Goal: Contribute content: Add original content to the website for others to see

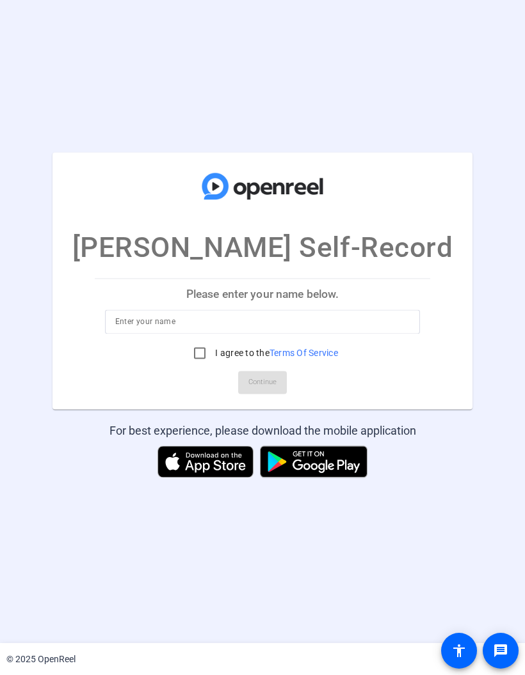
click at [360, 315] on input at bounding box center [262, 322] width 295 height 15
type input "[PERSON_NAME]"
click at [199, 356] on input "I agree to the Terms Of Service" at bounding box center [200, 354] width 26 height 26
checkbox input "true"
click at [270, 381] on span "Continue" at bounding box center [262, 383] width 28 height 19
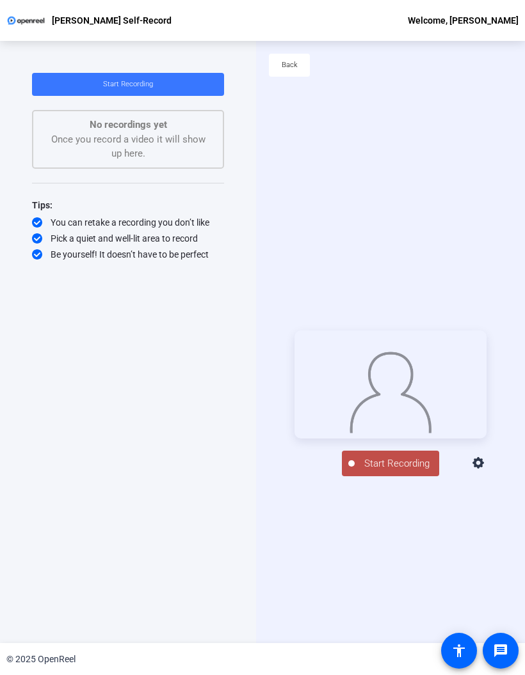
click at [486, 468] on icon at bounding box center [478, 463] width 15 height 15
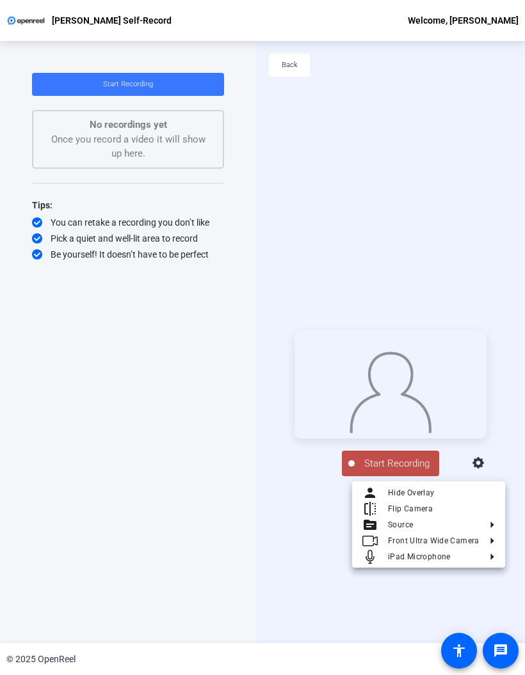
click at [428, 505] on span "Flip Camera" at bounding box center [410, 509] width 45 height 9
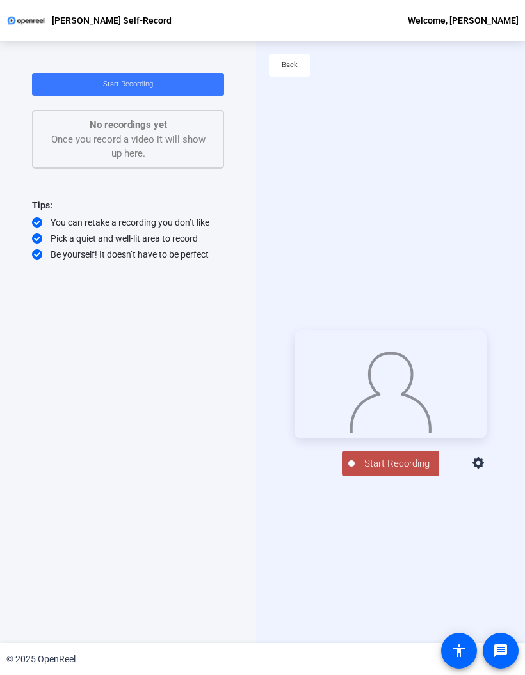
click at [486, 471] on icon at bounding box center [478, 463] width 15 height 15
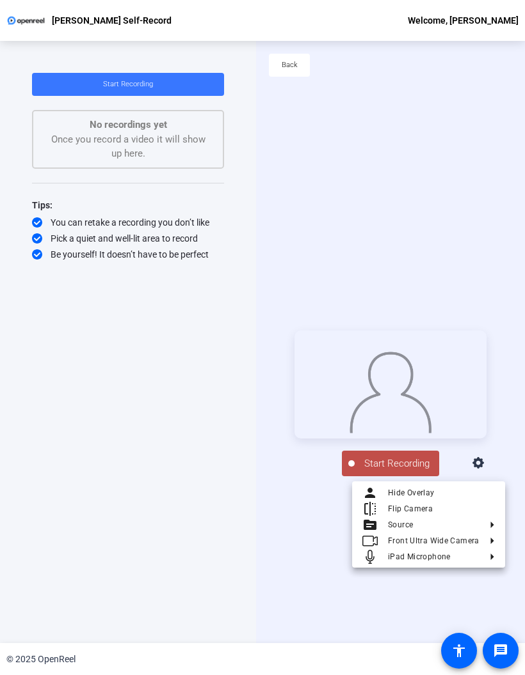
click at [405, 505] on span "Flip Camera" at bounding box center [410, 509] width 45 height 9
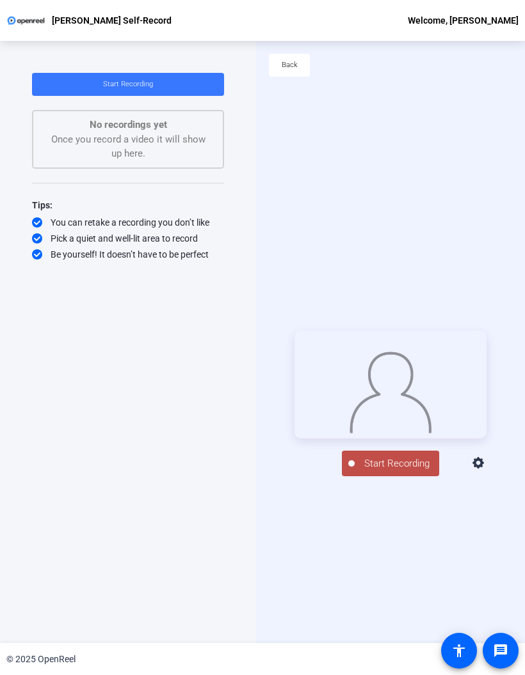
click at [486, 471] on icon at bounding box center [478, 463] width 15 height 15
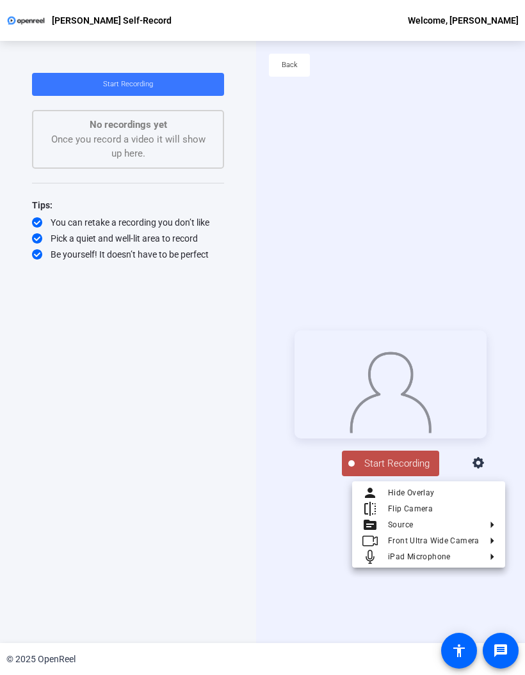
click at [418, 509] on span "Flip Camera" at bounding box center [410, 509] width 45 height 9
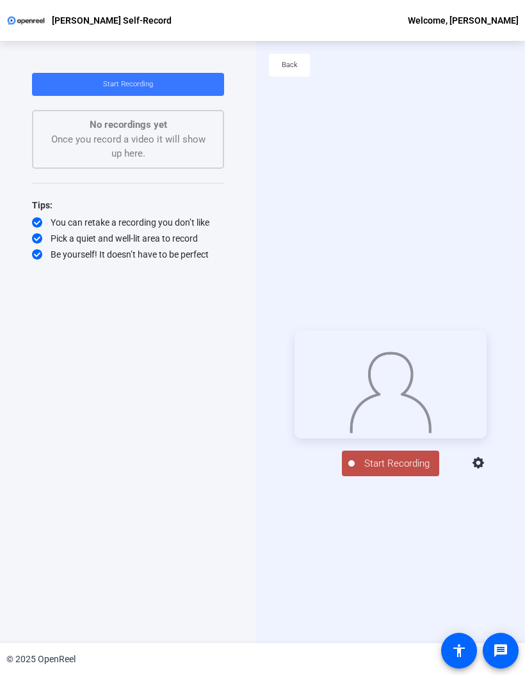
click at [486, 471] on icon at bounding box center [478, 463] width 15 height 15
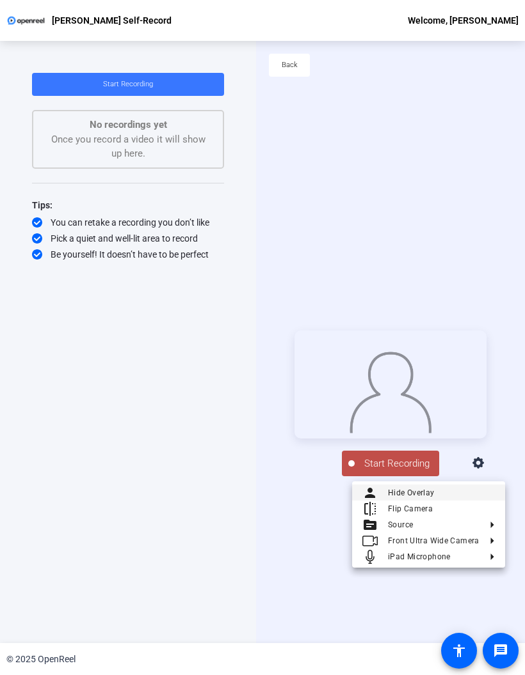
click at [446, 505] on span "Flip Camera" at bounding box center [441, 508] width 107 height 15
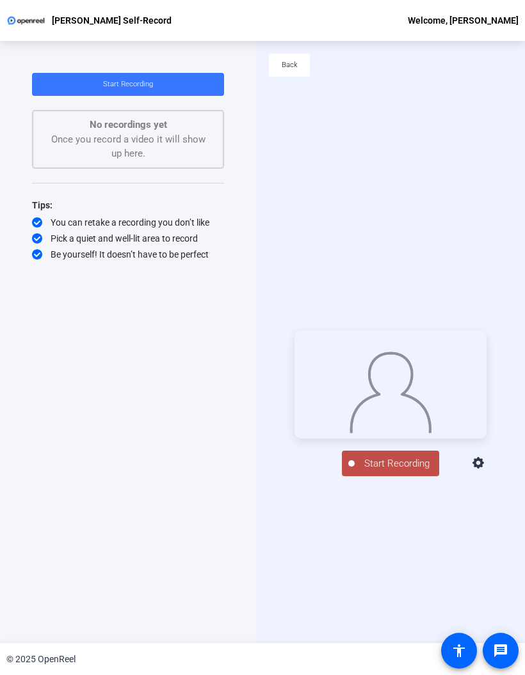
click at [484, 469] on icon at bounding box center [478, 463] width 12 height 12
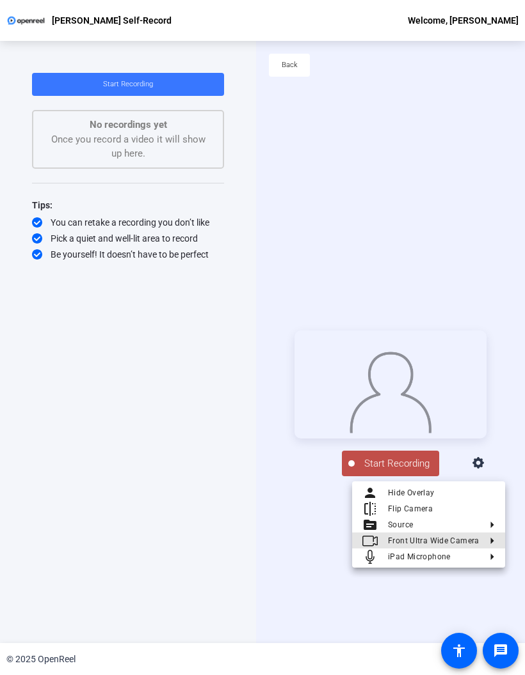
click at [489, 536] on button "Front Ultra Wide Camera" at bounding box center [428, 541] width 153 height 16
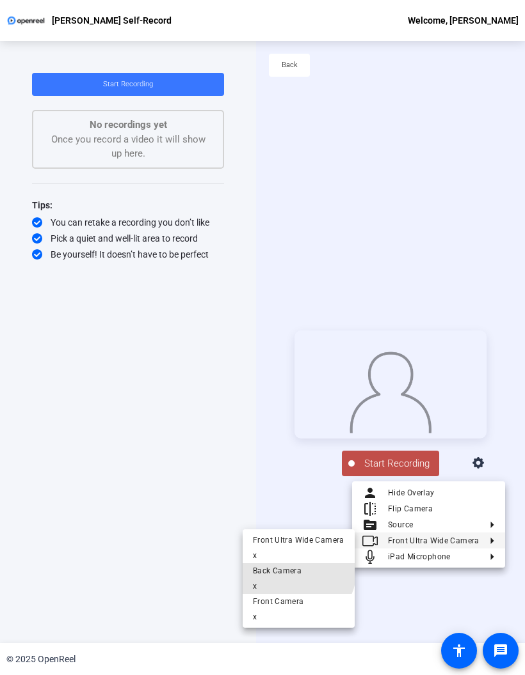
click at [294, 570] on div "Back Camera" at bounding box center [298, 571] width 91 height 15
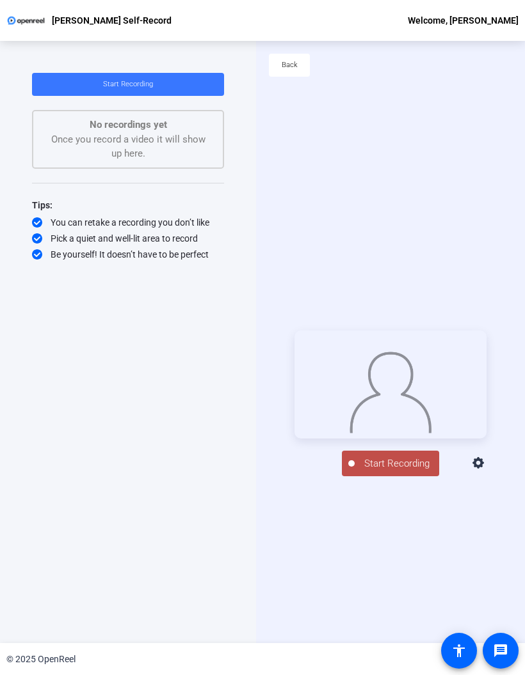
click at [484, 469] on icon at bounding box center [478, 463] width 12 height 12
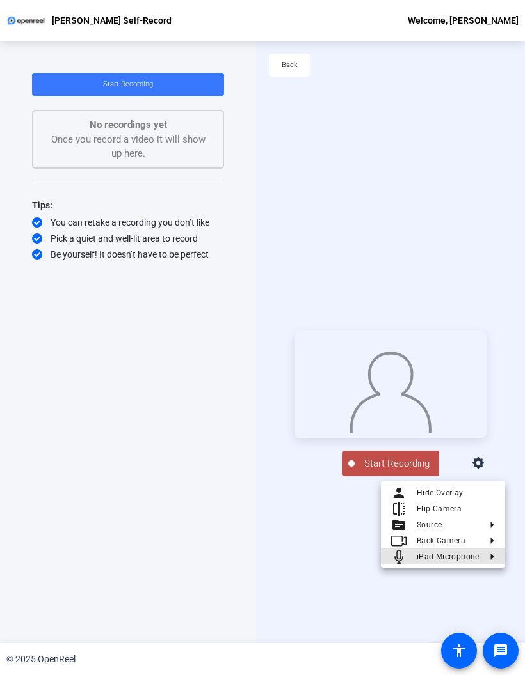
click at [487, 551] on button "iPad Microphone" at bounding box center [443, 557] width 124 height 16
click at [364, 558] on span "iPad Microphone" at bounding box center [340, 557] width 63 height 9
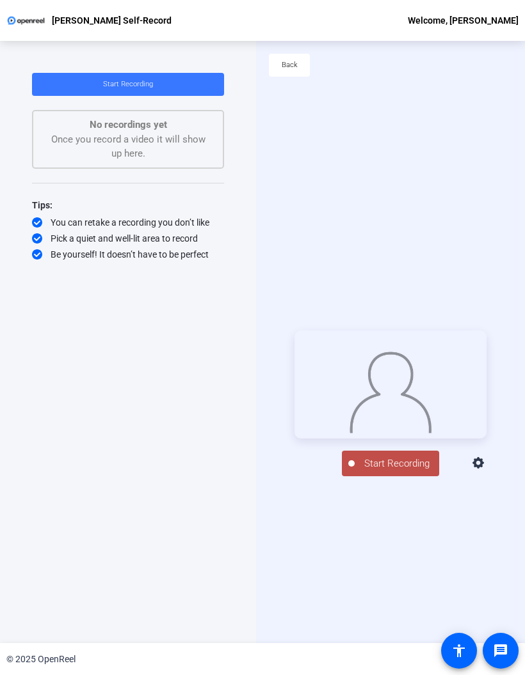
click at [402, 471] on span "Start Recording" at bounding box center [396, 464] width 84 height 15
click at [404, 468] on span "Start Recording" at bounding box center [396, 464] width 84 height 15
click at [404, 471] on span "Start Recording" at bounding box center [396, 464] width 84 height 15
click at [402, 471] on span "Start Recording" at bounding box center [396, 464] width 84 height 15
click at [383, 470] on span "Start Recording" at bounding box center [396, 464] width 84 height 15
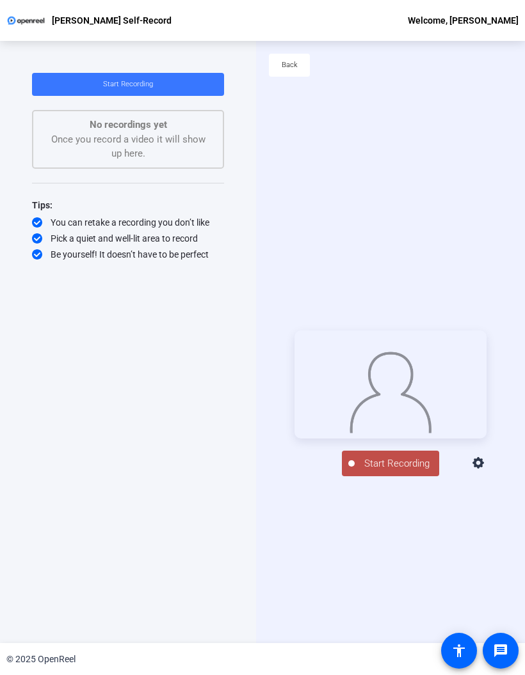
click at [390, 468] on span "Start Recording" at bounding box center [396, 464] width 84 height 15
click at [398, 464] on button "Start Recording" at bounding box center [390, 464] width 97 height 26
click at [395, 471] on span "Start Recording" at bounding box center [396, 464] width 84 height 15
click at [392, 471] on span "Start Recording" at bounding box center [396, 464] width 84 height 15
click at [391, 471] on span "Start Recording" at bounding box center [396, 464] width 84 height 15
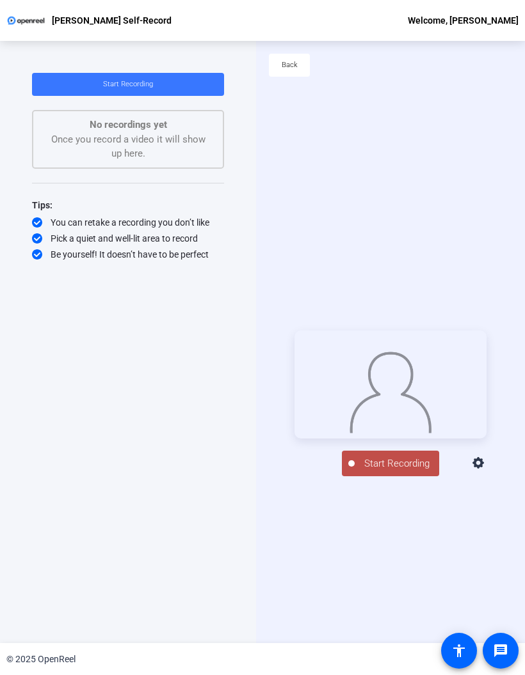
click at [394, 468] on span "Start Recording" at bounding box center [396, 464] width 84 height 15
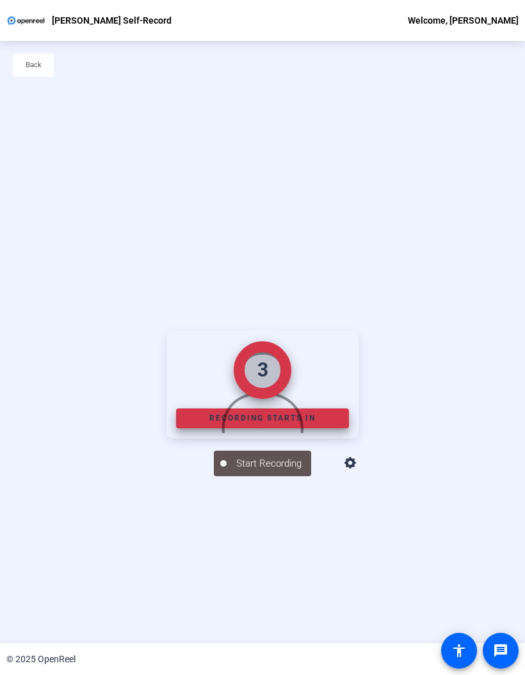
click at [358, 439] on div at bounding box center [262, 385] width 192 height 108
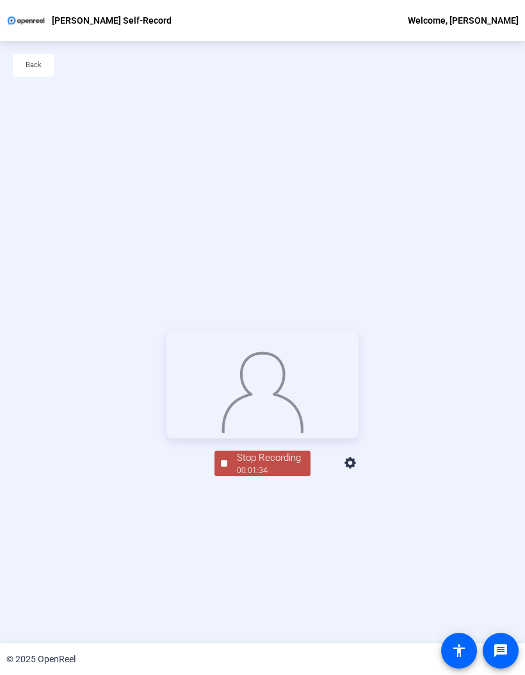
click at [358, 439] on div at bounding box center [262, 385] width 192 height 108
click at [358, 370] on div at bounding box center [262, 385] width 192 height 108
click at [358, 406] on div at bounding box center [262, 385] width 192 height 108
click at [358, 399] on div at bounding box center [262, 385] width 192 height 108
click at [358, 406] on div at bounding box center [262, 385] width 192 height 108
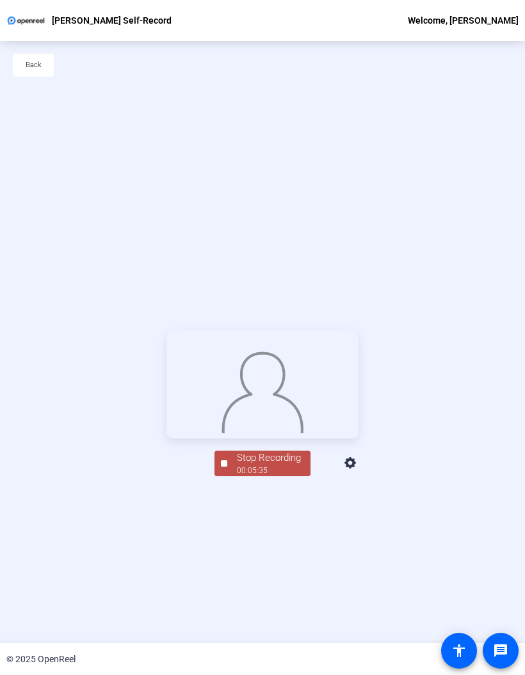
click at [287, 466] on div "Stop Recording" at bounding box center [269, 458] width 64 height 15
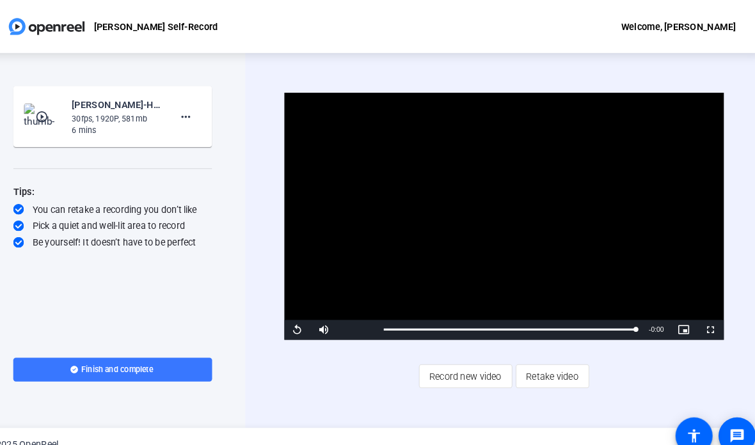
click at [122, 354] on span "Finish and complete" at bounding box center [132, 357] width 69 height 10
